Goal: Book appointment/travel/reservation

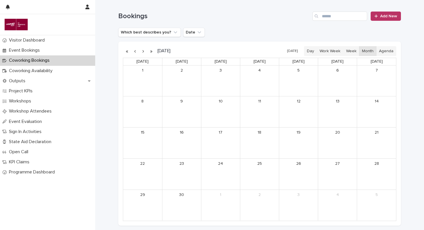
click at [142, 49] on button "button" at bounding box center [143, 50] width 8 height 9
click at [133, 51] on button "button" at bounding box center [135, 50] width 8 height 9
click at [135, 52] on button "button" at bounding box center [135, 50] width 8 height 9
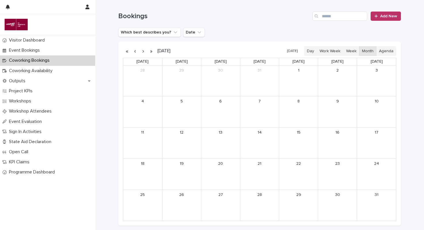
scroll to position [19, 0]
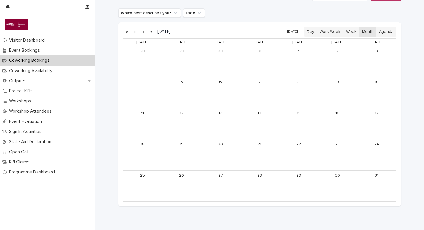
click at [137, 32] on button "button" at bounding box center [135, 31] width 8 height 9
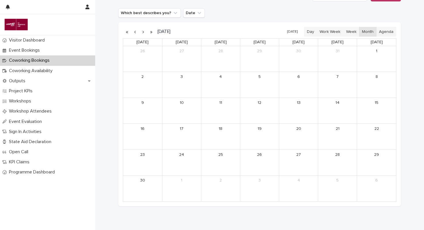
click at [137, 32] on button "button" at bounding box center [135, 31] width 8 height 9
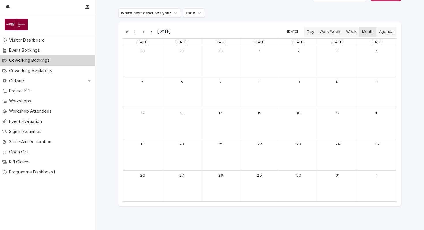
click at [143, 33] on button "button" at bounding box center [143, 31] width 8 height 9
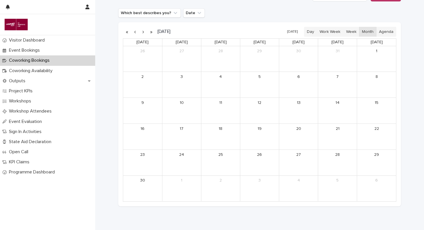
click at [143, 33] on button "button" at bounding box center [143, 31] width 8 height 9
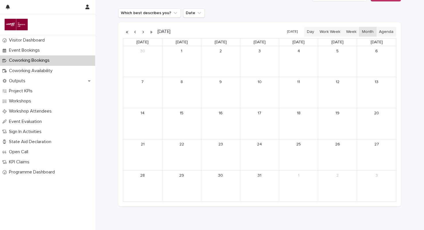
click at [143, 33] on button "button" at bounding box center [143, 31] width 8 height 9
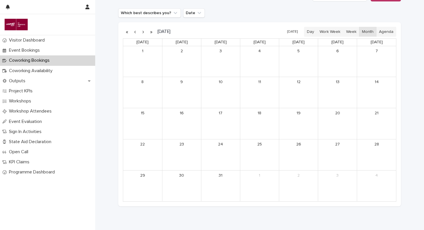
click at [143, 33] on button "button" at bounding box center [143, 31] width 8 height 9
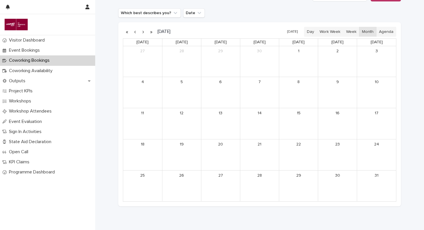
click at [143, 33] on button "button" at bounding box center [143, 31] width 8 height 9
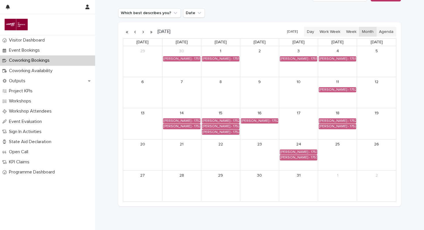
click at [143, 33] on button "button" at bounding box center [143, 31] width 8 height 9
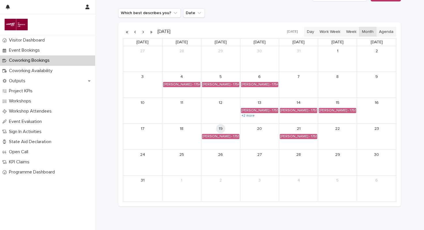
click at [143, 33] on button "button" at bounding box center [143, 31] width 8 height 9
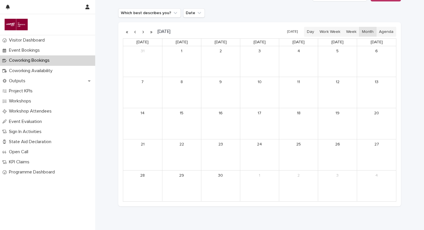
click at [136, 32] on button "button" at bounding box center [135, 31] width 8 height 9
